Goal: Use online tool/utility: Utilize a website feature to perform a specific function

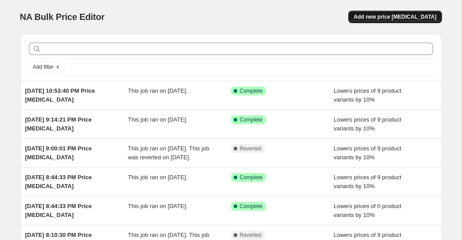
click at [377, 14] on span "Add new price [MEDICAL_DATA]" at bounding box center [394, 16] width 83 height 7
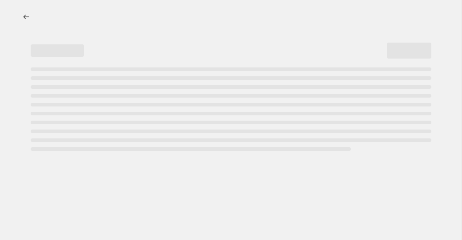
select select "percentage"
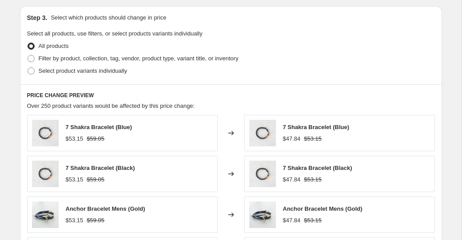
scroll to position [406, 0]
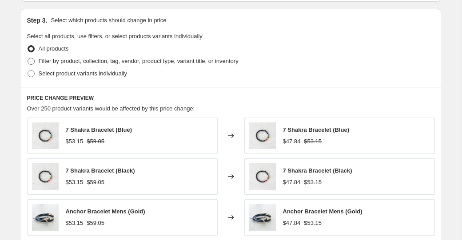
click at [182, 61] on span "Filter by product, collection, tag, vendor, product type, variant title, or inv…" at bounding box center [139, 61] width 200 height 7
click at [28, 58] on input "Filter by product, collection, tag, vendor, product type, variant title, or inv…" at bounding box center [28, 58] width 0 height 0
radio input "true"
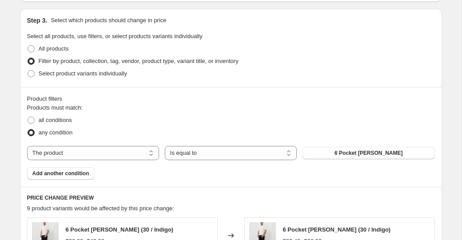
scroll to position [432, 0]
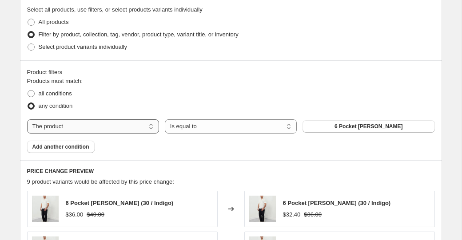
click at [107, 125] on select "The product The product's collection The product's tag The product's vendor The…" at bounding box center [93, 126] width 132 height 14
select select "collection"
click at [81, 148] on span "Add another condition" at bounding box center [60, 146] width 57 height 7
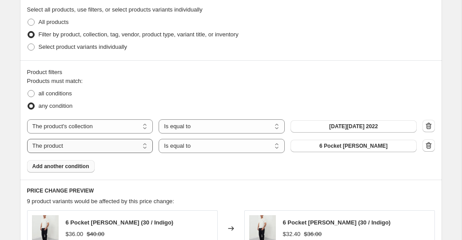
click at [139, 146] on select "The product The product's collection The product's tag The product's vendor The…" at bounding box center [90, 146] width 126 height 14
select select "tag"
click at [229, 146] on select "Is equal to Is not equal to" at bounding box center [221, 146] width 126 height 14
select select "not_equal"
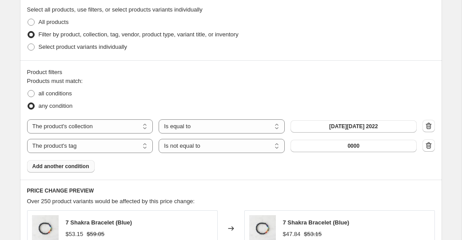
click at [360, 146] on button "0000" at bounding box center [353, 146] width 126 height 12
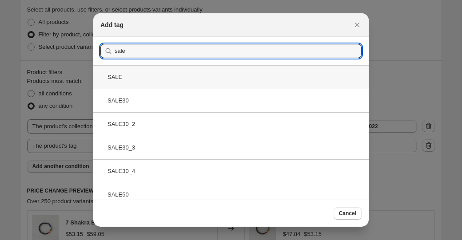
type input "sale"
click at [159, 81] on div "SALE" at bounding box center [230, 77] width 275 height 24
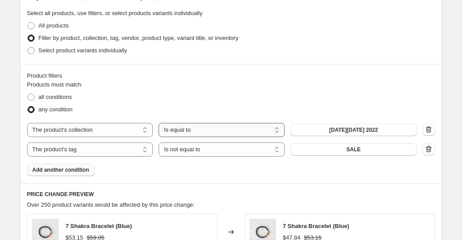
scroll to position [428, 0]
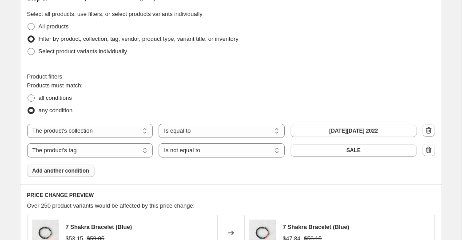
click at [56, 99] on span "all conditions" at bounding box center [55, 98] width 33 height 7
click at [28, 95] on input "all conditions" at bounding box center [28, 95] width 0 height 0
radio input "true"
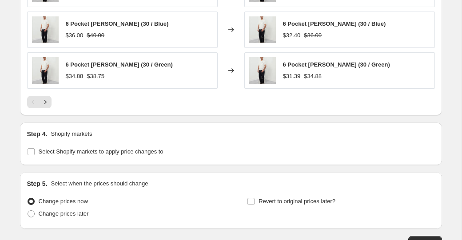
scroll to position [753, 0]
